Goal: Navigation & Orientation: Find specific page/section

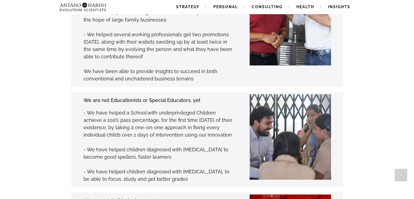
scroll to position [679, 0]
click at [259, 141] on img at bounding box center [278, 137] width 128 height 86
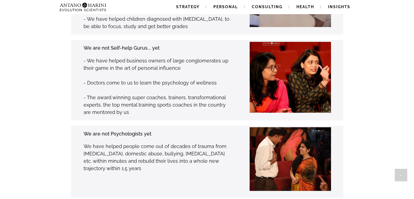
scroll to position [832, 0]
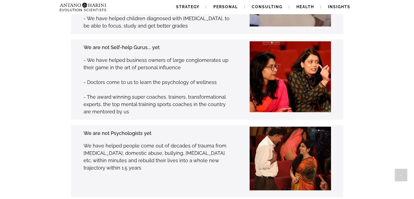
click at [206, 142] on p "We have helped people come out of decades of trauma from [MEDICAL_DATA], domest…" at bounding box center [158, 156] width 149 height 29
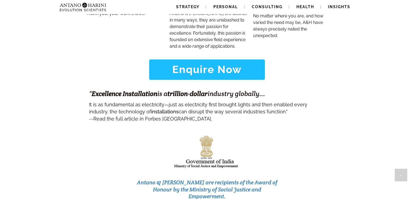
scroll to position [2203, 0]
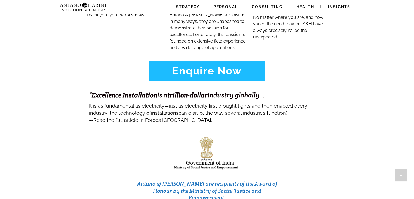
click at [163, 180] on h3 "Antano & [PERSON_NAME] are recipients of the Award of Honour by the Ministry of…" at bounding box center [207, 190] width 144 height 21
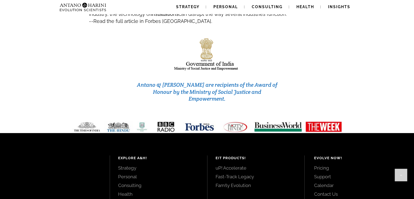
scroll to position [2297, 0]
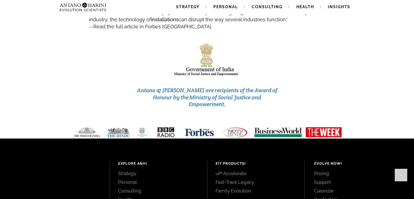
click at [228, 170] on link "uP! Accelerate" at bounding box center [256, 173] width 81 height 6
click at [123, 170] on link "Strategy" at bounding box center [158, 173] width 81 height 6
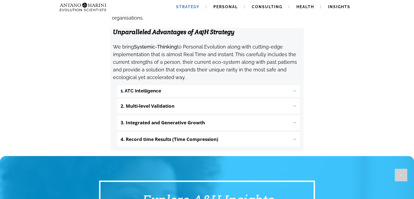
click at [295, 88] on icon at bounding box center [294, 90] width 5 height 5
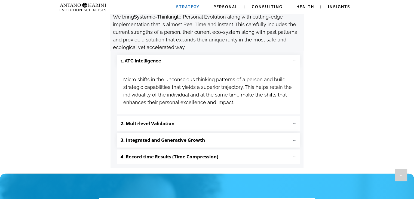
scroll to position [610, 0]
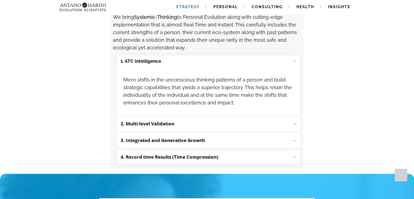
click at [293, 155] on icon at bounding box center [294, 157] width 5 height 5
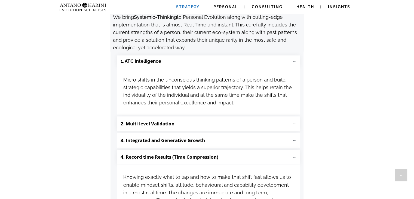
click at [293, 121] on icon at bounding box center [294, 123] width 5 height 5
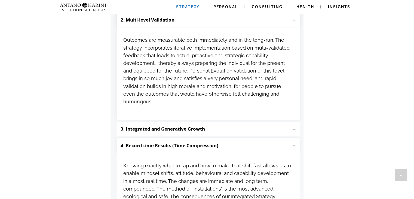
scroll to position [714, 0]
click at [294, 128] on icon at bounding box center [294, 128] width 3 height 1
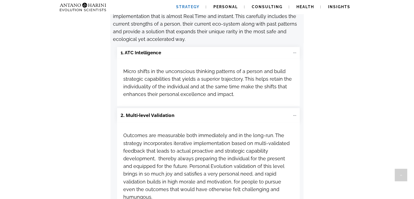
scroll to position [646, 0]
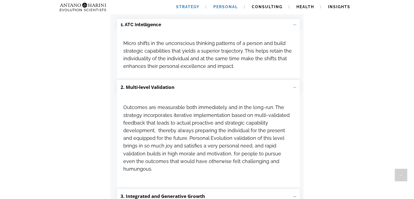
click at [223, 5] on span "Personal" at bounding box center [225, 7] width 24 height 4
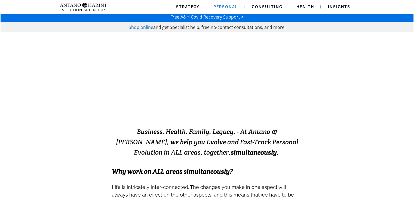
scroll to position [11, 0]
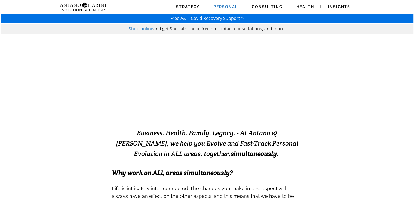
click at [187, 65] on div at bounding box center [206, 78] width 141 height 26
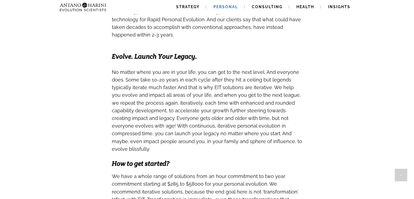
scroll to position [525, 0]
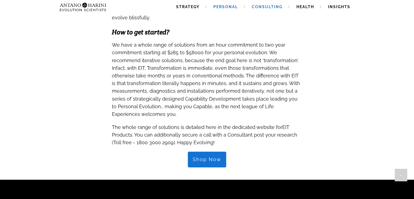
click at [256, 7] on span "Consulting" at bounding box center [267, 7] width 31 height 4
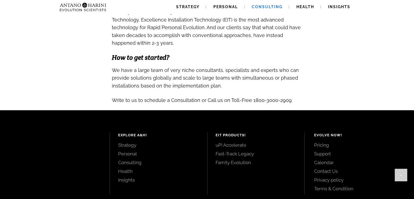
scroll to position [625, 0]
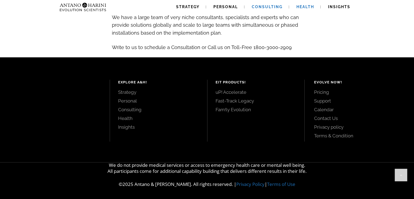
click at [304, 6] on span "Health" at bounding box center [305, 7] width 18 height 4
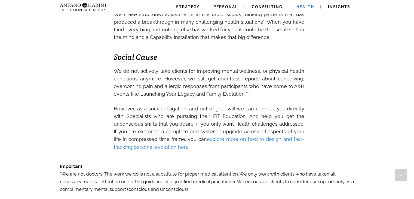
scroll to position [855, 0]
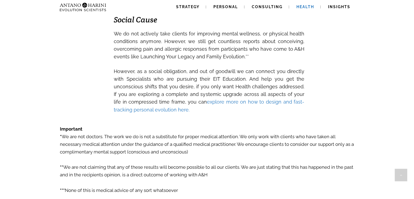
click at [236, 112] on link "explore more on how to design and fast-tracking personal evolution here." at bounding box center [209, 105] width 190 height 13
click at [335, 5] on span "Insights" at bounding box center [339, 7] width 22 height 4
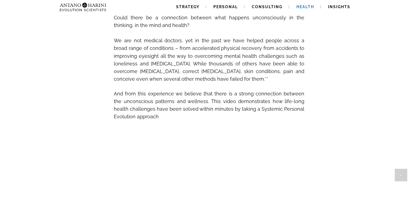
scroll to position [204, 0]
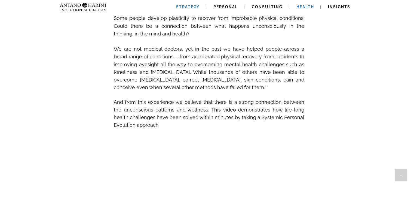
click at [195, 8] on span "Strategy" at bounding box center [187, 7] width 23 height 4
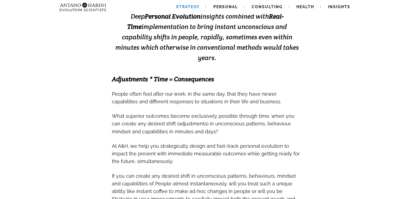
scroll to position [136, 0]
